Goal: Information Seeking & Learning: Learn about a topic

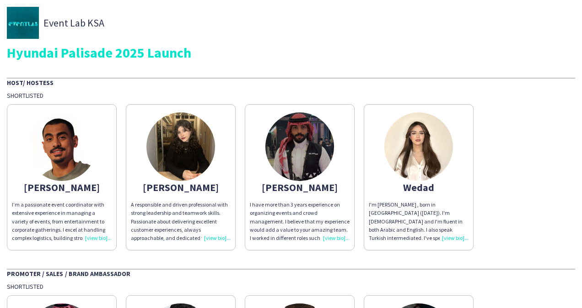
click at [102, 236] on div "I’m a passionate event coordinator with extensive experience in managing a vari…" at bounding box center [62, 222] width 100 height 42
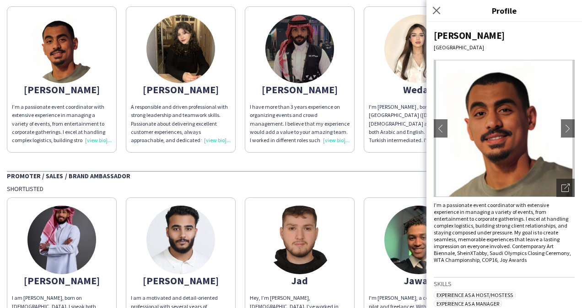
scroll to position [137, 0]
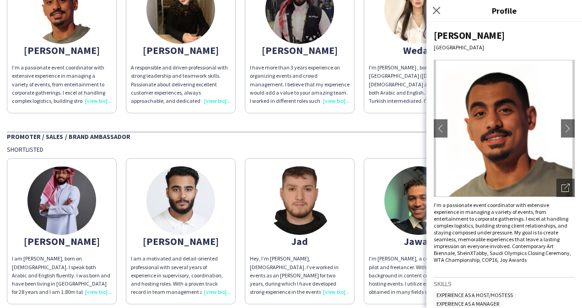
click at [64, 195] on img at bounding box center [61, 201] width 69 height 69
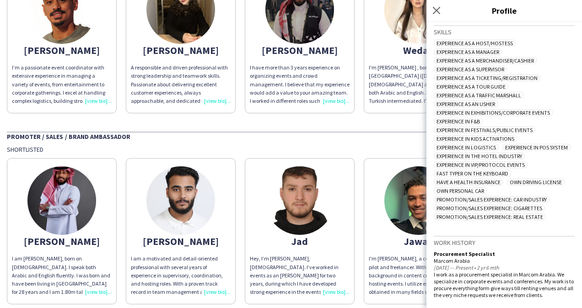
scroll to position [320, 0]
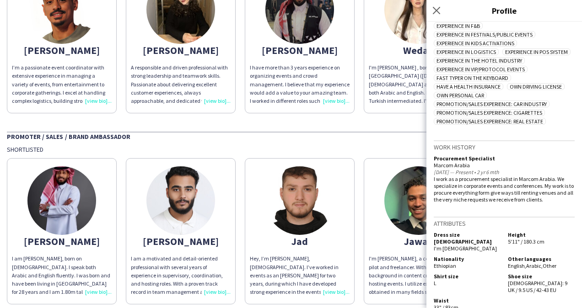
drag, startPoint x: 504, startPoint y: 238, endPoint x: 545, endPoint y: 233, distance: 40.5
click at [545, 233] on div "Height 5'11" / 180.3 cm" at bounding box center [539, 242] width 70 height 21
copy span "5'11" / 180.3 cm"
click at [212, 292] on div "I am a motivated and detail-oriented professional with several years of experie…" at bounding box center [181, 276] width 100 height 42
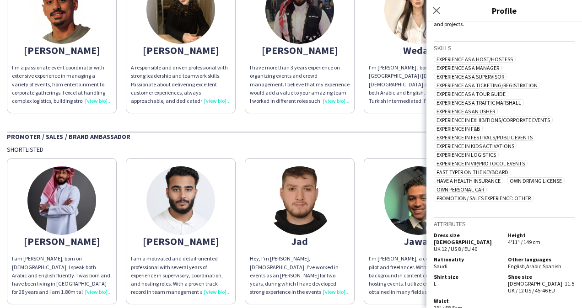
scroll to position [0, 0]
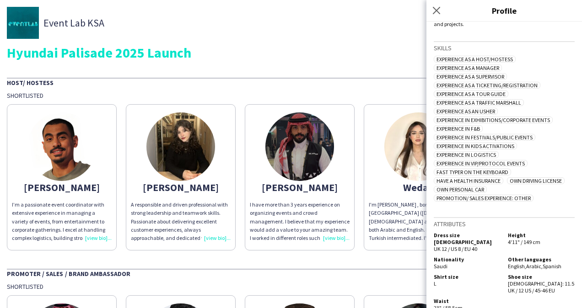
click at [151, 125] on app-share-pages-crew-card "[PERSON_NAME] A responsible and driven professional with strong leadership and …" at bounding box center [181, 177] width 110 height 146
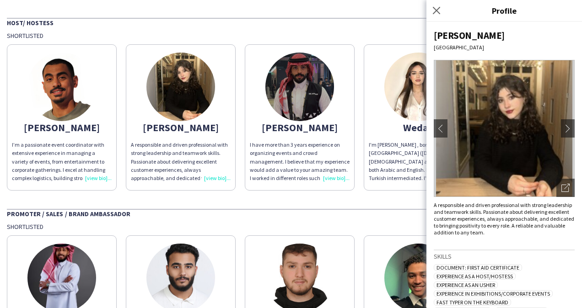
scroll to position [137, 0]
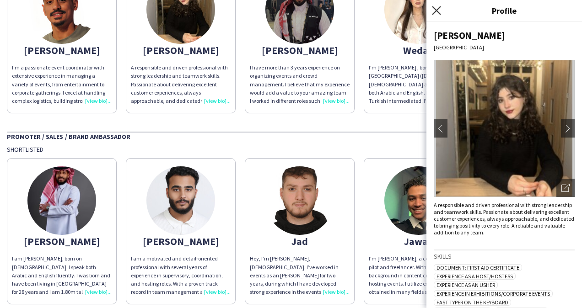
click at [437, 13] on icon "Close pop-in" at bounding box center [436, 10] width 9 height 9
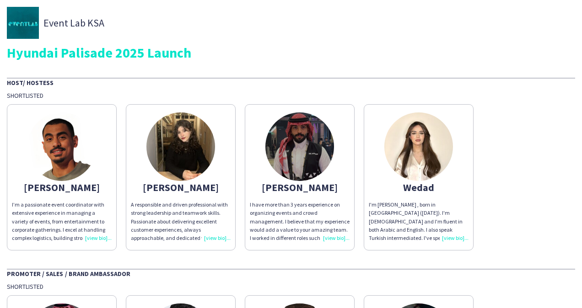
scroll to position [92, 0]
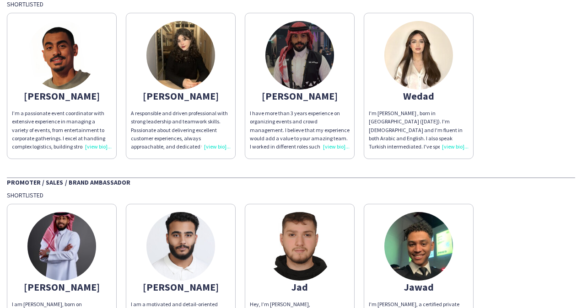
click at [58, 241] on img at bounding box center [61, 246] width 69 height 69
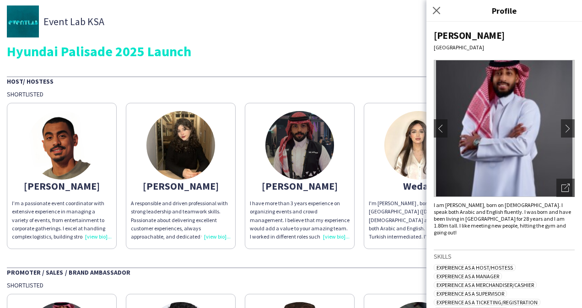
scroll to position [0, 0]
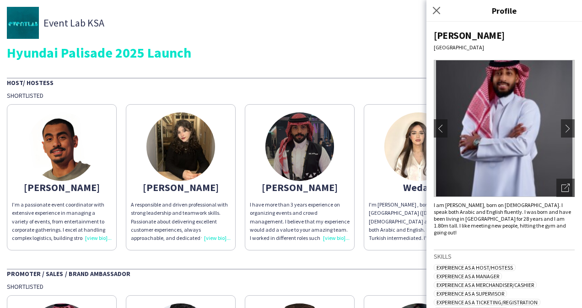
click at [245, 35] on div "Event Lab KSA" at bounding box center [291, 23] width 568 height 32
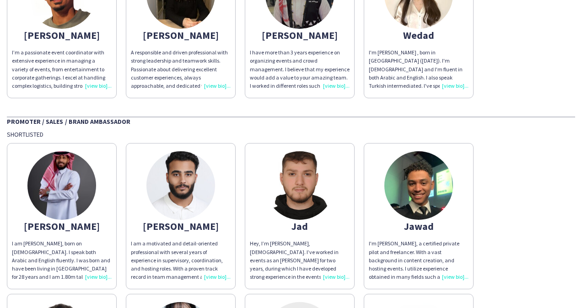
scroll to position [195, 0]
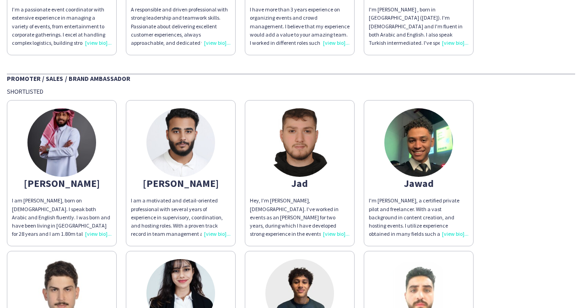
click at [307, 141] on img at bounding box center [299, 142] width 69 height 69
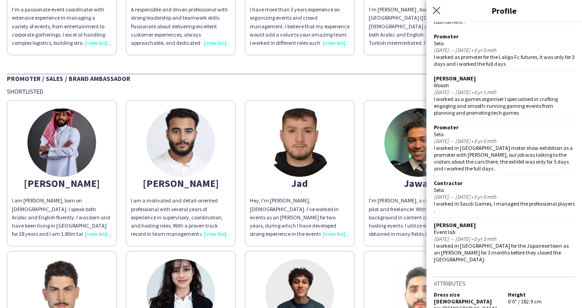
scroll to position [594, 0]
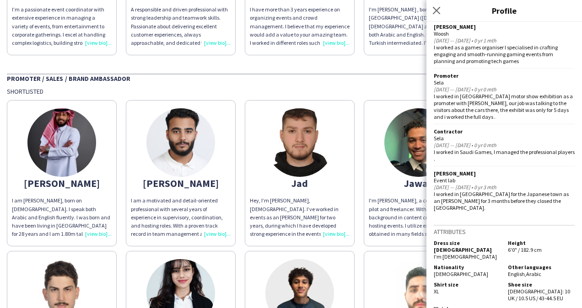
click at [372, 75] on div "Promoter / Sales / Brand Ambassador" at bounding box center [291, 78] width 568 height 9
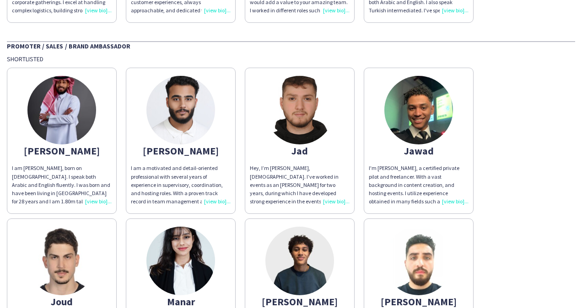
scroll to position [241, 0]
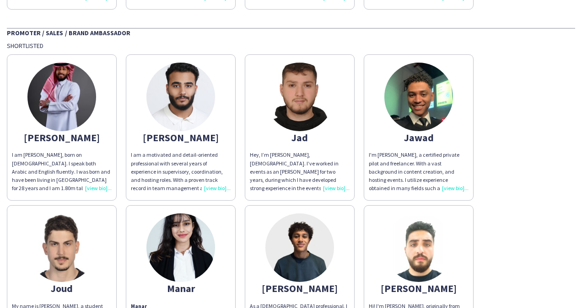
click at [421, 95] on img at bounding box center [418, 97] width 69 height 69
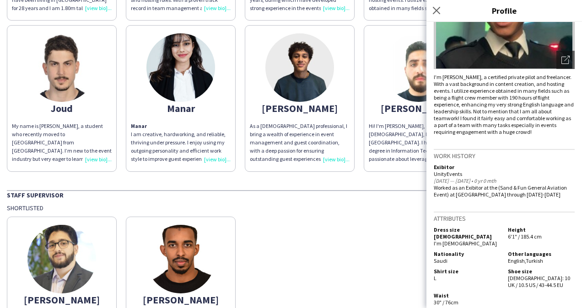
scroll to position [424, 0]
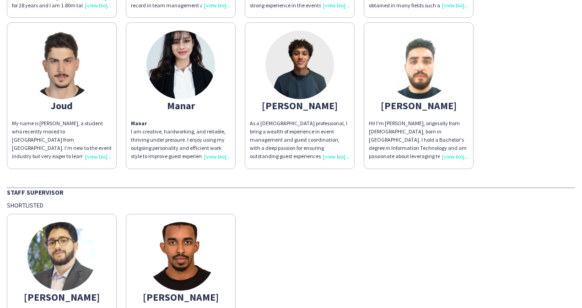
click at [63, 67] on img at bounding box center [61, 65] width 69 height 69
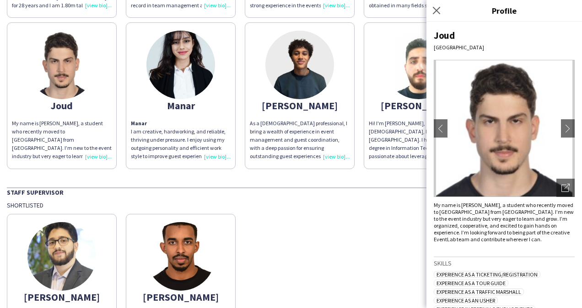
drag, startPoint x: 63, startPoint y: 67, endPoint x: 470, endPoint y: 103, distance: 408.9
click at [470, 103] on img at bounding box center [504, 128] width 141 height 137
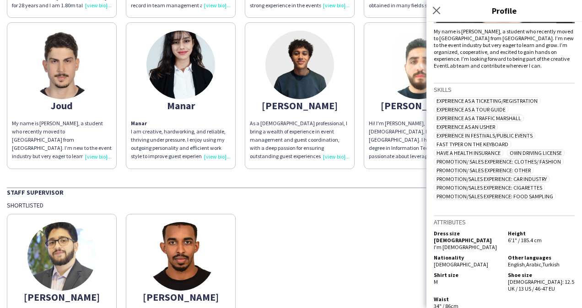
click at [182, 59] on img at bounding box center [180, 65] width 69 height 69
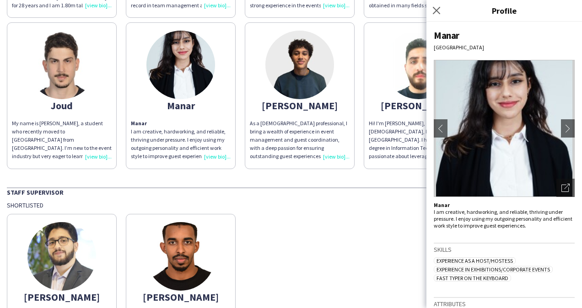
scroll to position [85, 0]
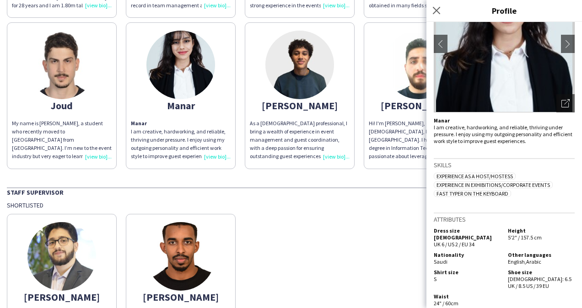
click at [299, 217] on div "[PERSON_NAME]’m [PERSON_NAME], a [DEMOGRAPHIC_DATA] freelancer from [GEOGRAPHIC…" at bounding box center [291, 285] width 568 height 151
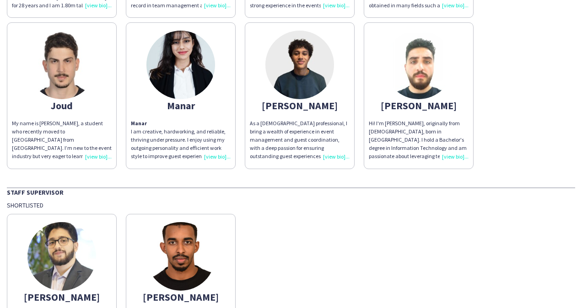
click at [293, 58] on img at bounding box center [299, 65] width 69 height 69
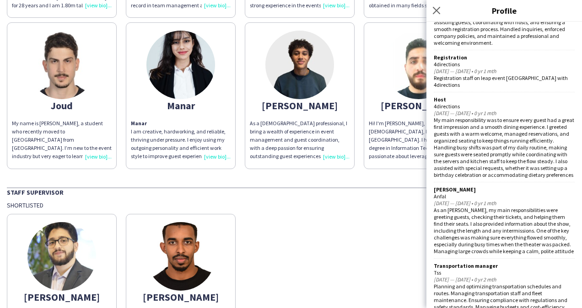
scroll to position [728, 0]
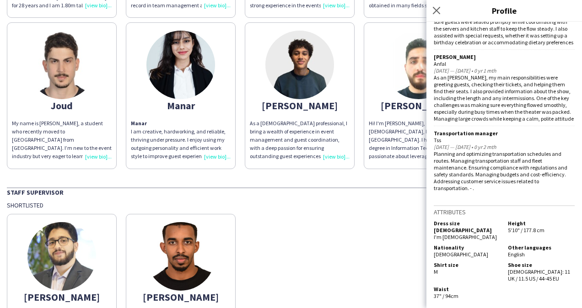
click at [352, 201] on div "Shortlisted" at bounding box center [291, 205] width 568 height 8
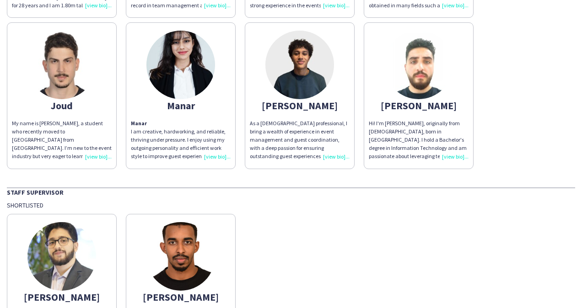
click at [411, 73] on img at bounding box center [418, 65] width 69 height 69
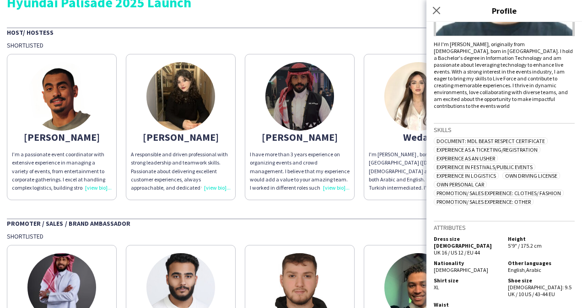
scroll to position [0, 0]
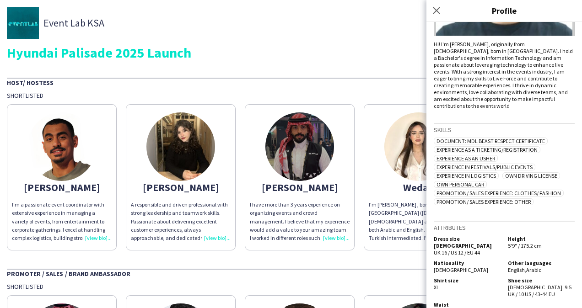
click at [67, 149] on img at bounding box center [61, 147] width 69 height 69
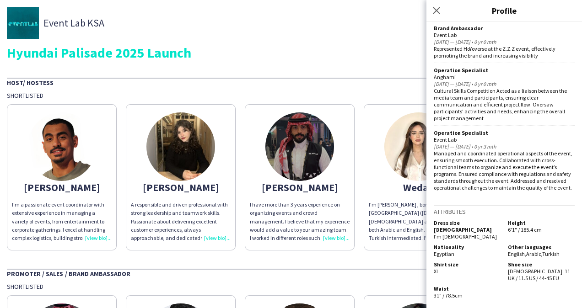
scroll to position [467, 0]
click at [183, 147] on img at bounding box center [180, 147] width 69 height 69
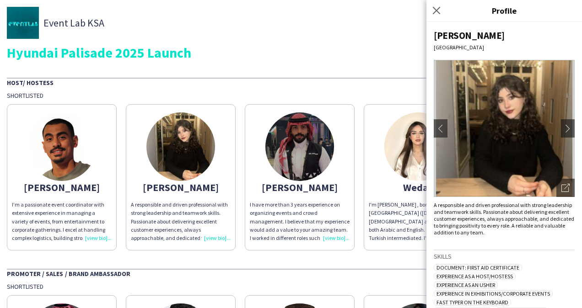
drag, startPoint x: 184, startPoint y: 147, endPoint x: 490, endPoint y: 105, distance: 309.1
click at [490, 105] on img at bounding box center [504, 128] width 141 height 137
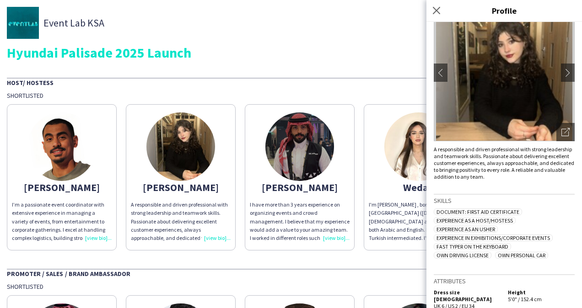
scroll to position [124, 0]
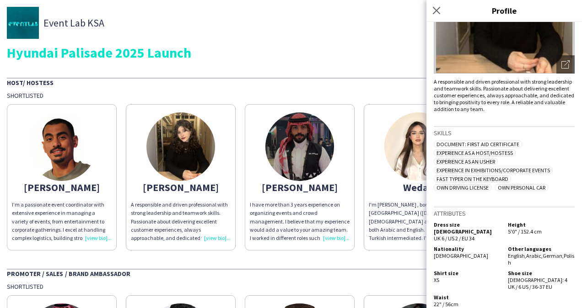
click at [298, 143] on img at bounding box center [299, 147] width 69 height 69
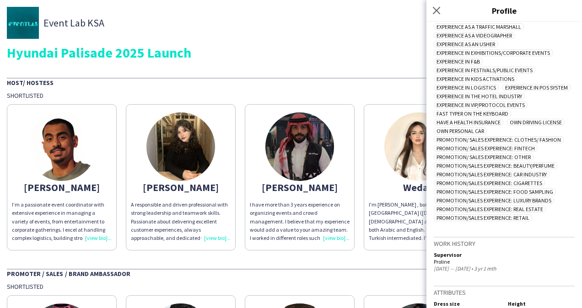
scroll to position [389, 0]
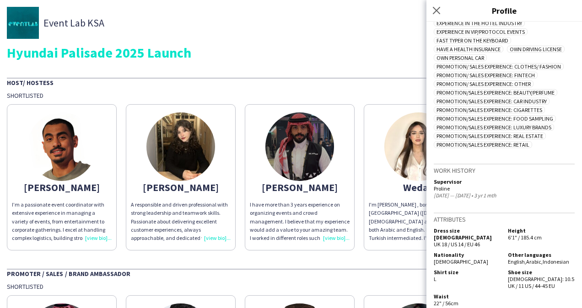
click at [412, 142] on img at bounding box center [418, 147] width 69 height 69
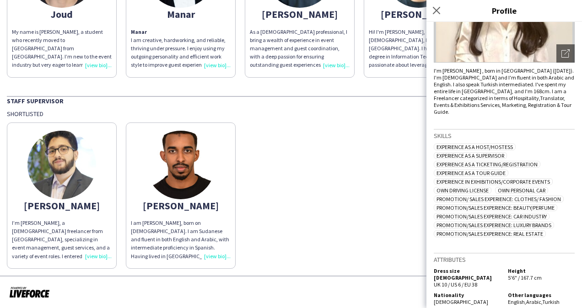
scroll to position [0, 0]
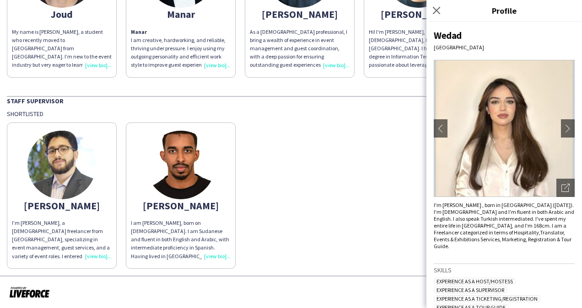
click at [65, 160] on img at bounding box center [61, 165] width 69 height 69
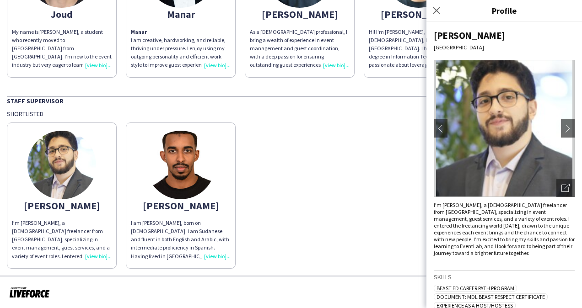
click at [492, 106] on img at bounding box center [504, 128] width 141 height 137
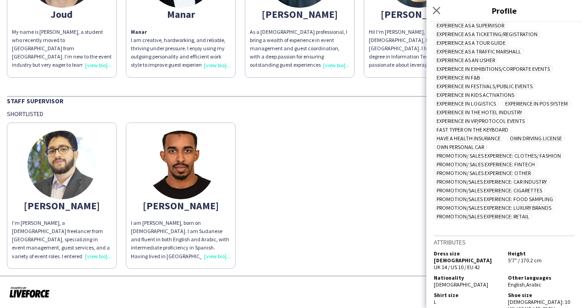
scroll to position [330, 0]
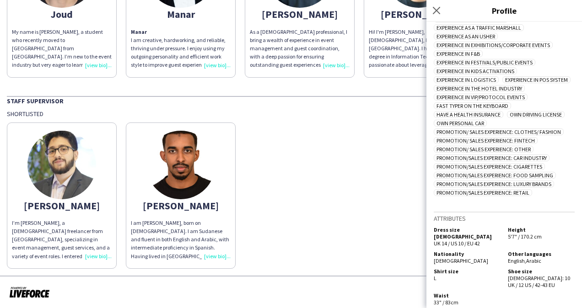
click at [174, 165] on img at bounding box center [180, 165] width 69 height 69
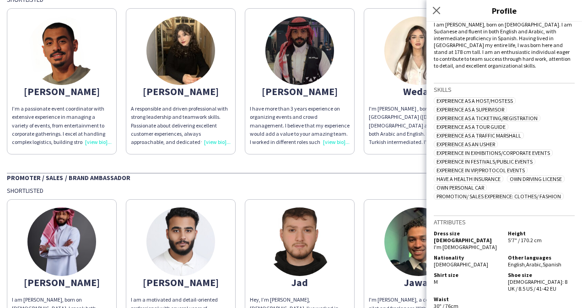
scroll to position [0, 0]
